Goal: Navigation & Orientation: Find specific page/section

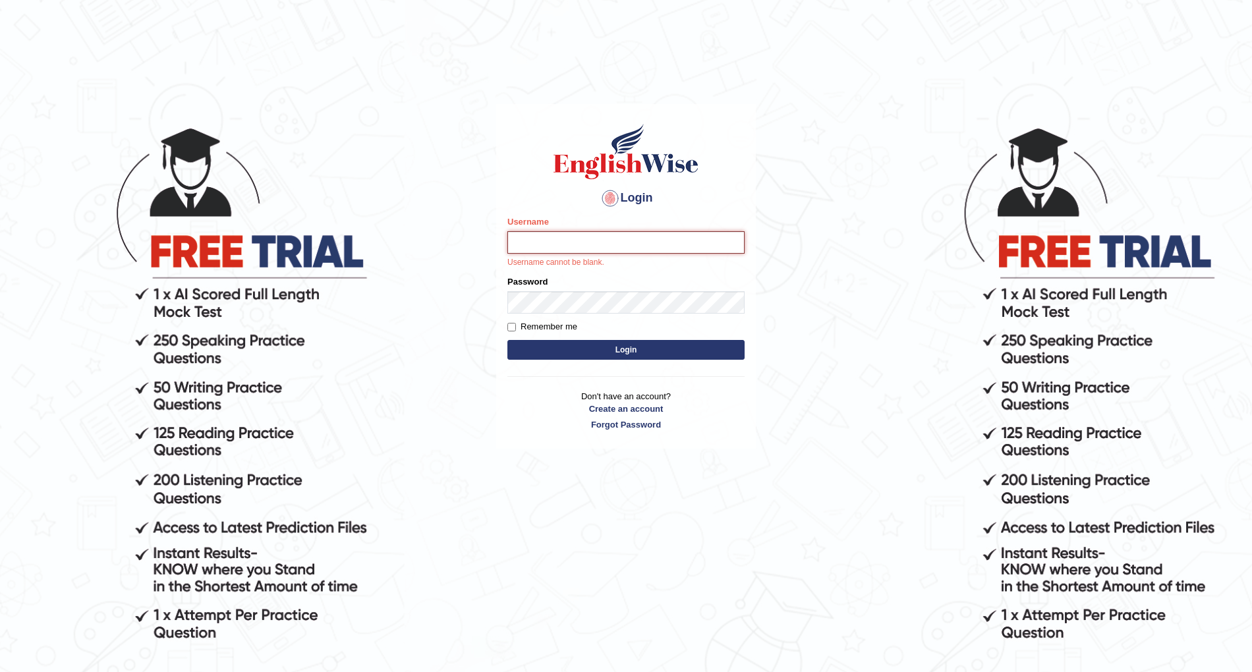
type input "raman3107"
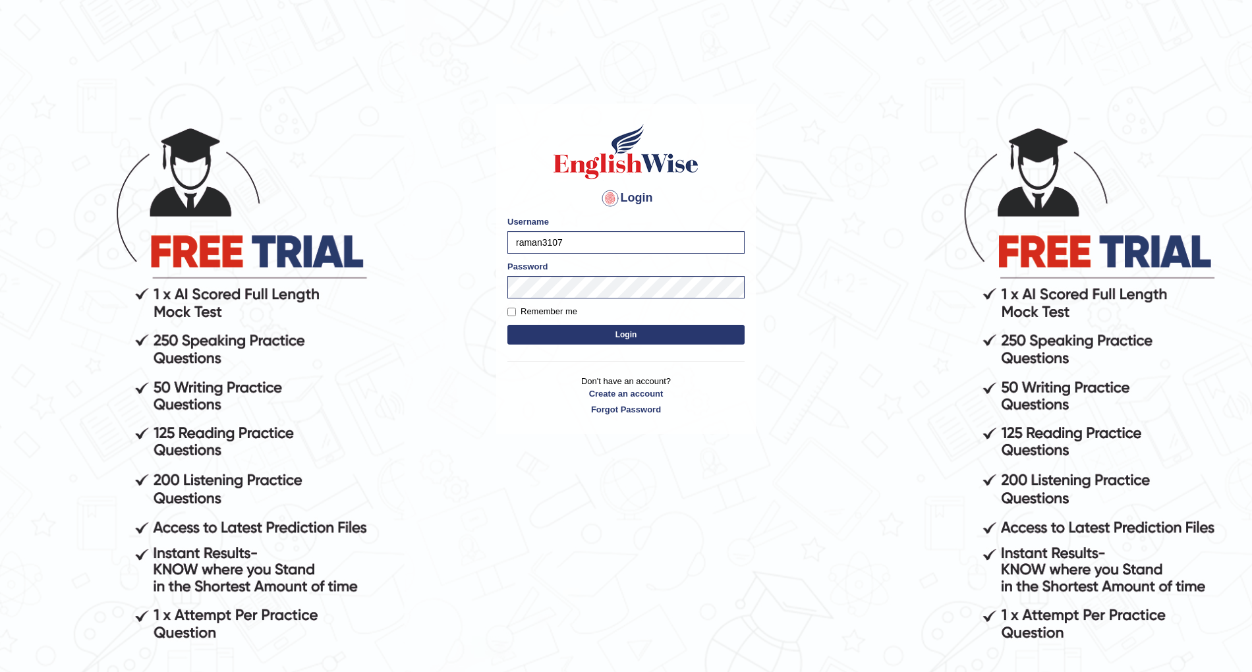
click at [635, 342] on button "Login" at bounding box center [625, 335] width 237 height 20
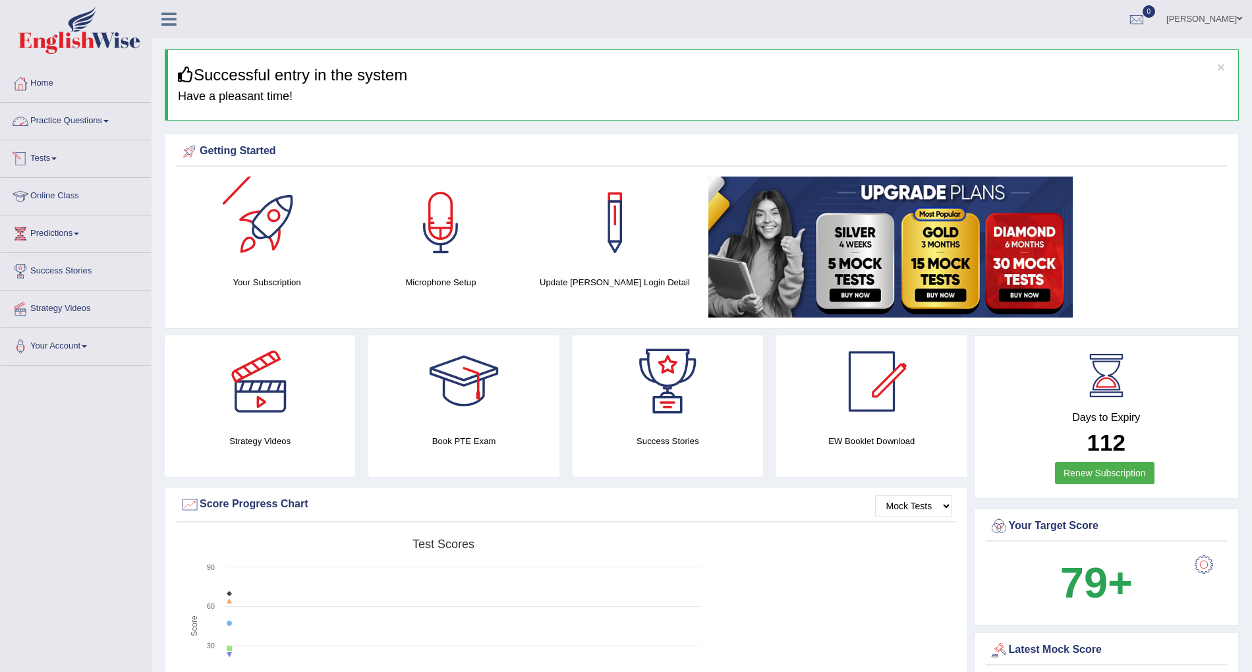
click at [49, 108] on link "Practice Questions" at bounding box center [76, 119] width 150 height 33
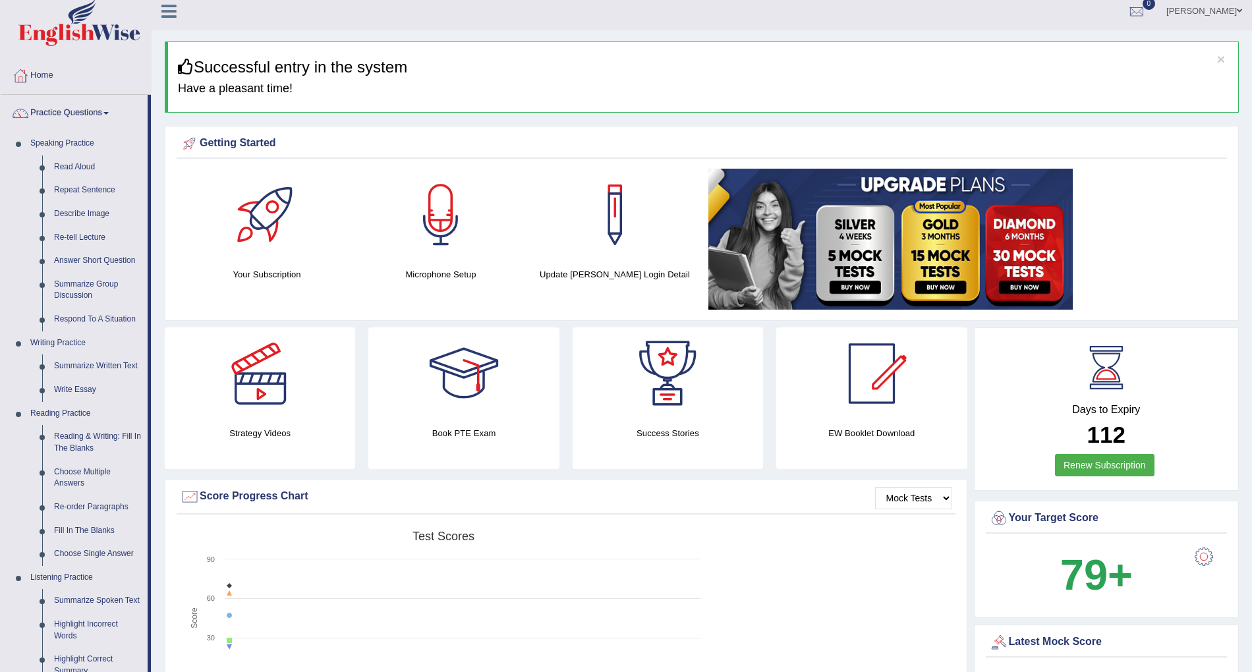
scroll to position [3, 0]
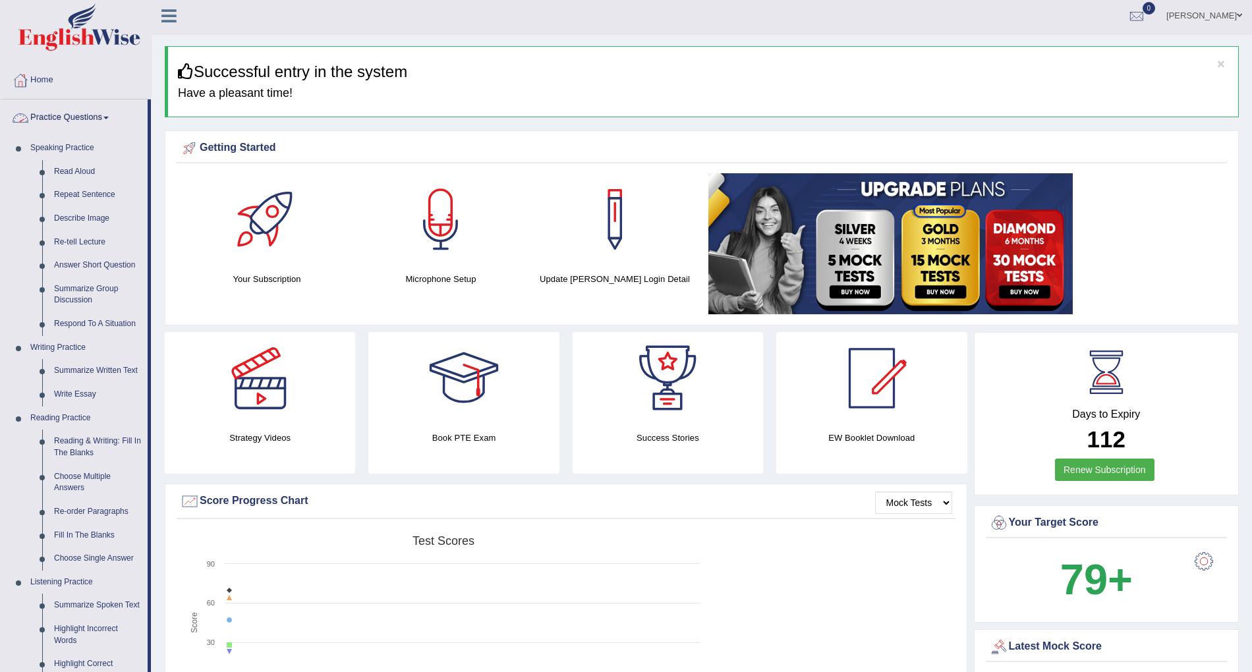
click at [86, 121] on link "Practice Questions" at bounding box center [74, 116] width 147 height 33
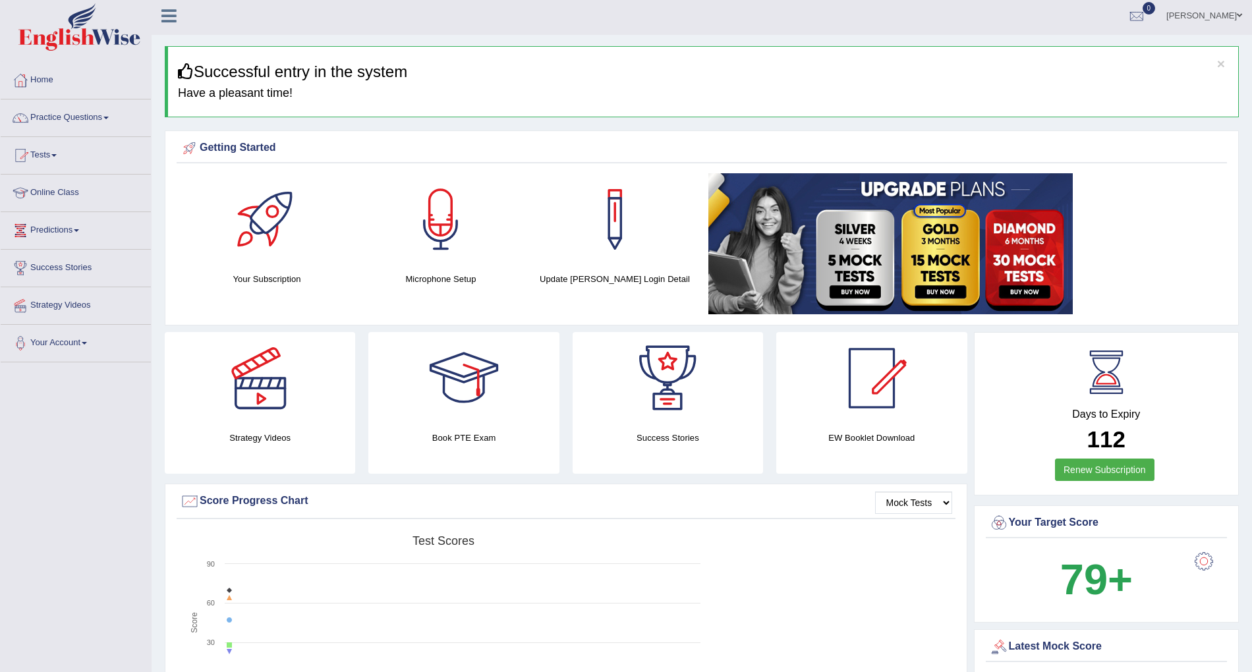
click at [61, 150] on link "Tests" at bounding box center [76, 153] width 150 height 33
click at [70, 262] on link "Online Class" at bounding box center [76, 261] width 150 height 33
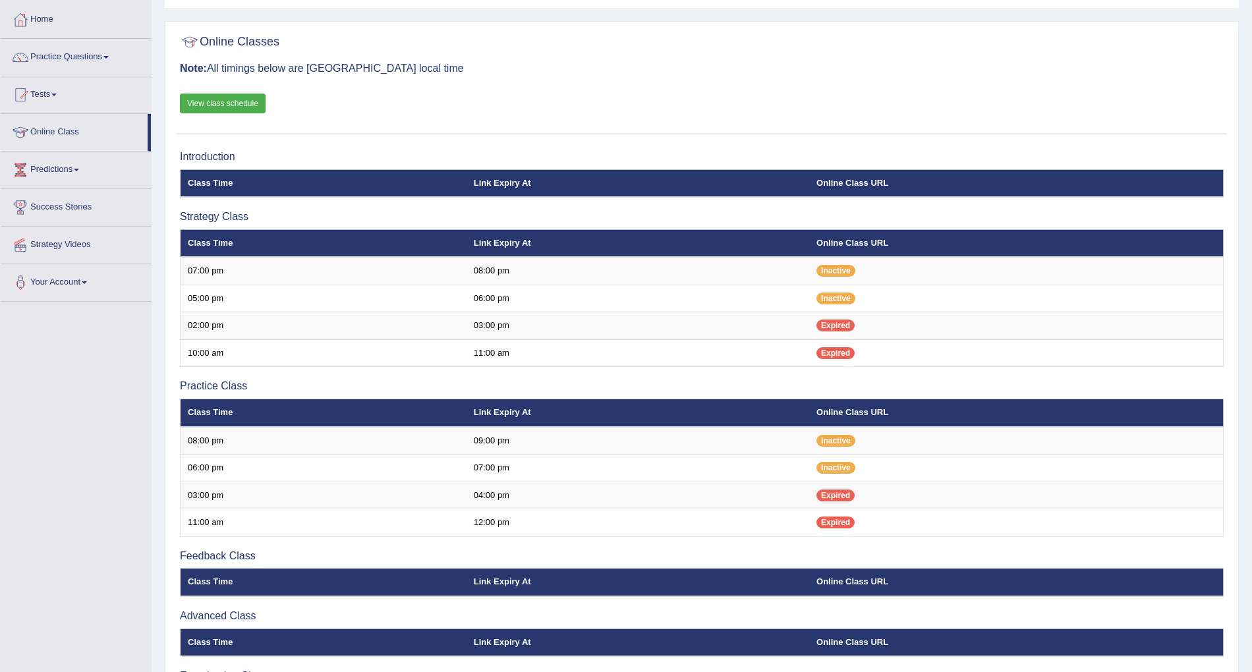
scroll to position [11, 0]
